Goal: Check status

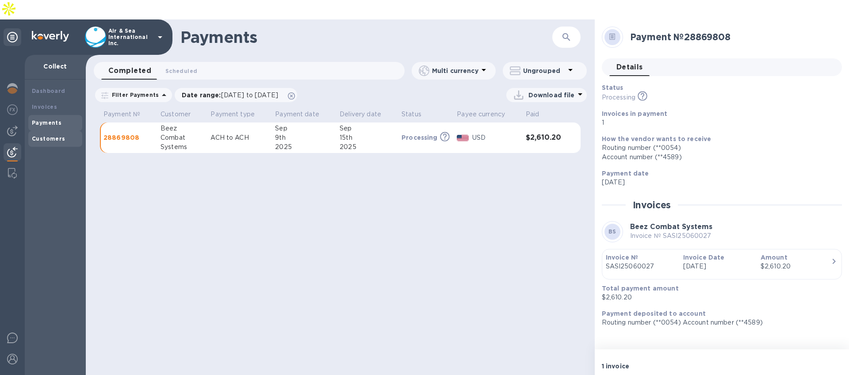
click at [54, 135] on b "Customers" at bounding box center [49, 138] width 34 height 7
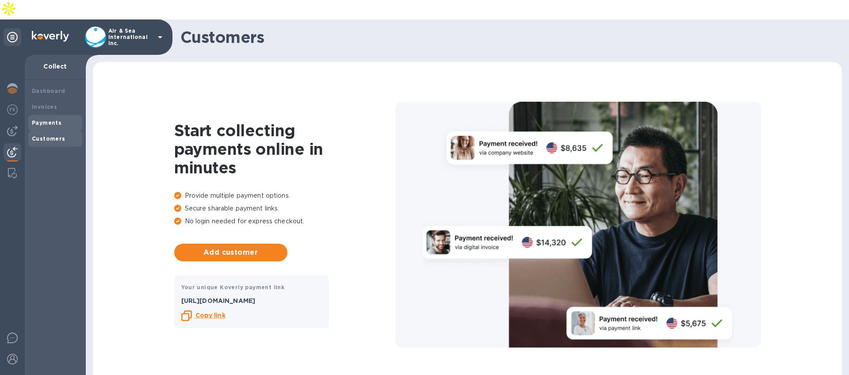
click at [36, 119] on b "Payments" at bounding box center [47, 122] width 30 height 7
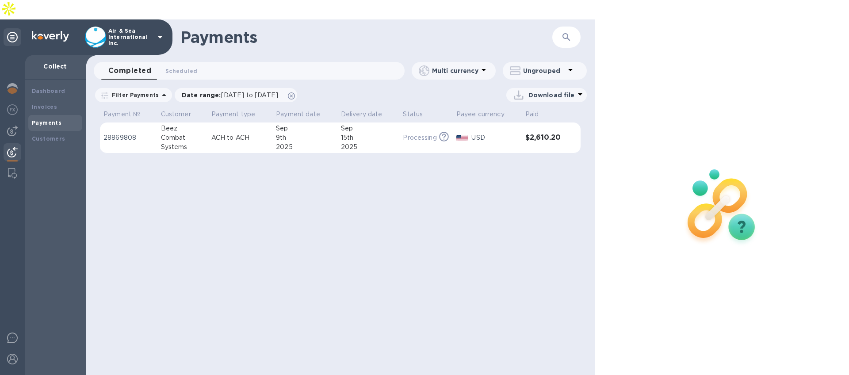
click at [169, 133] on div "Combat" at bounding box center [182, 137] width 43 height 9
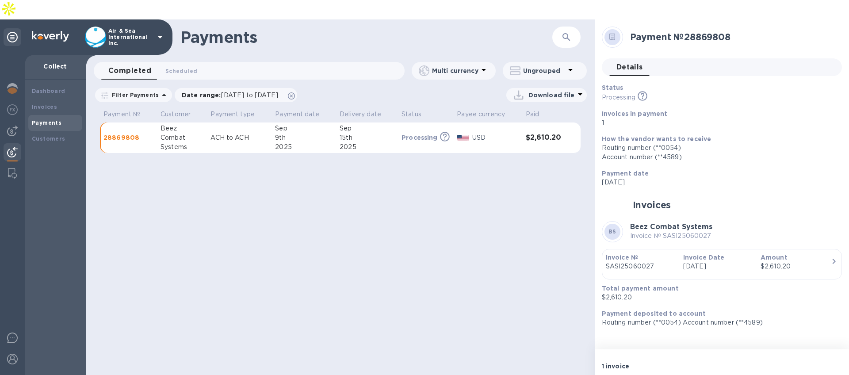
click at [167, 133] on div "Combat" at bounding box center [182, 137] width 43 height 9
